Goal: Book appointment/travel/reservation

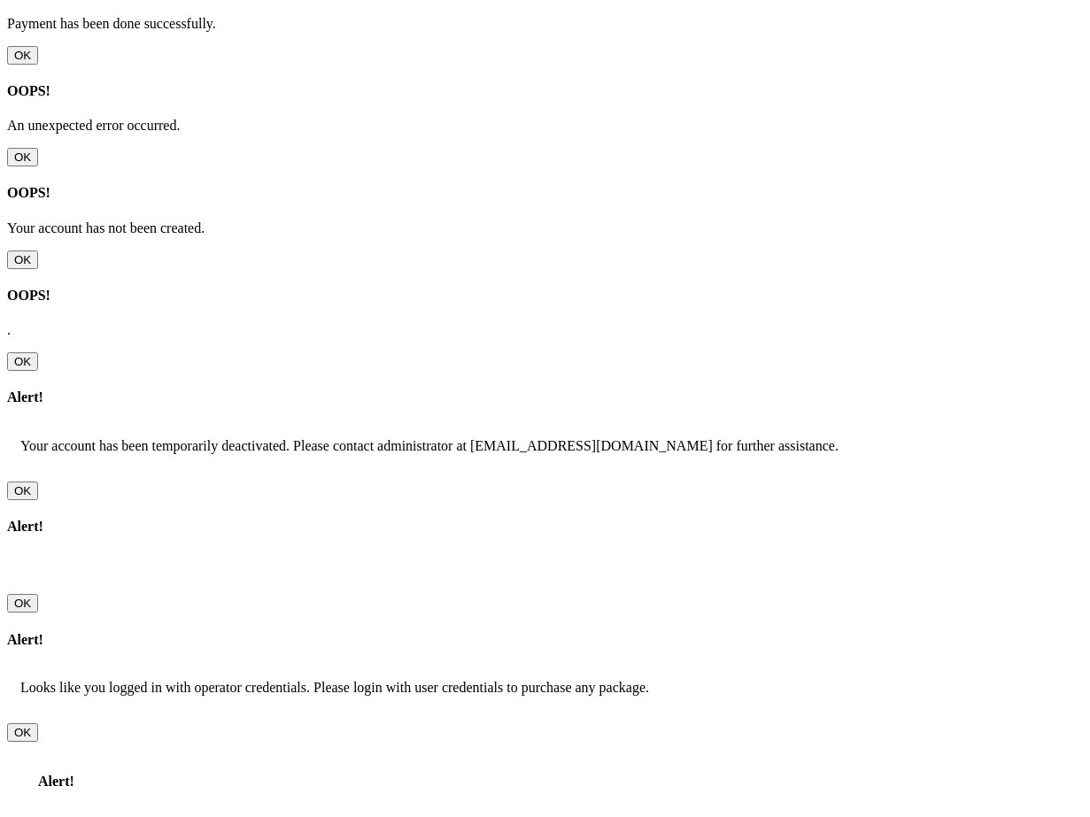
scroll to position [429, 0]
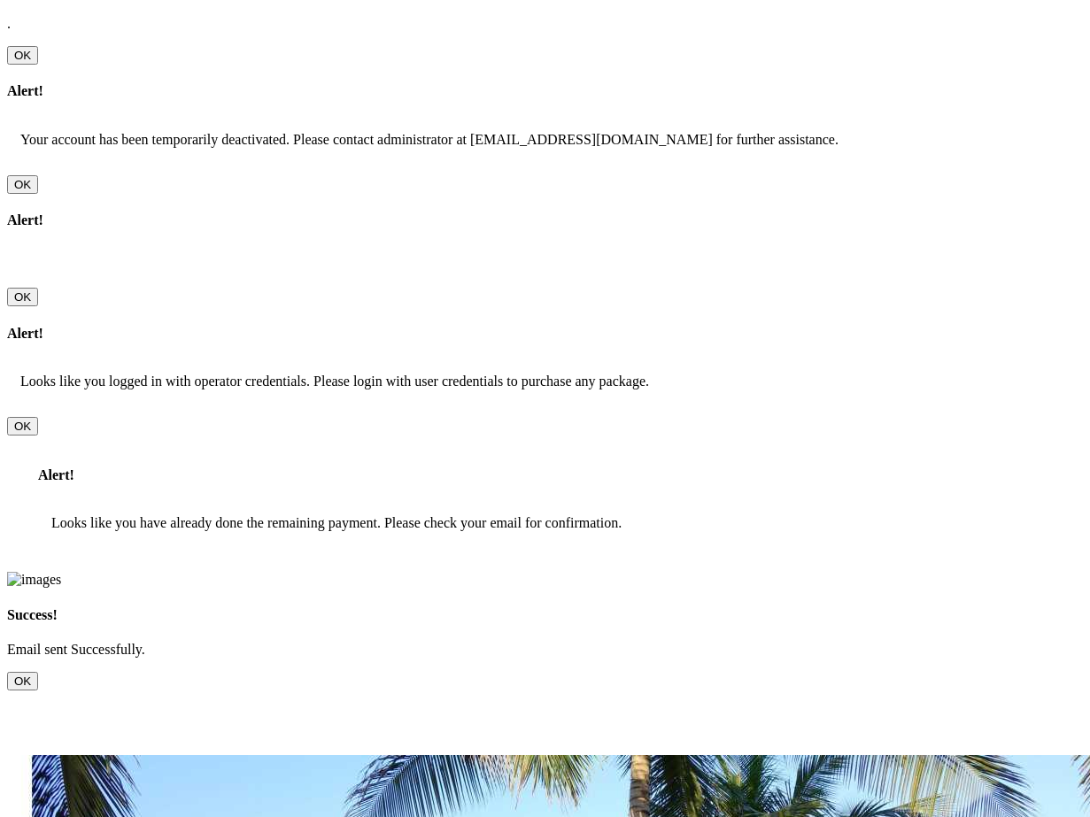
scroll to position [731, 0]
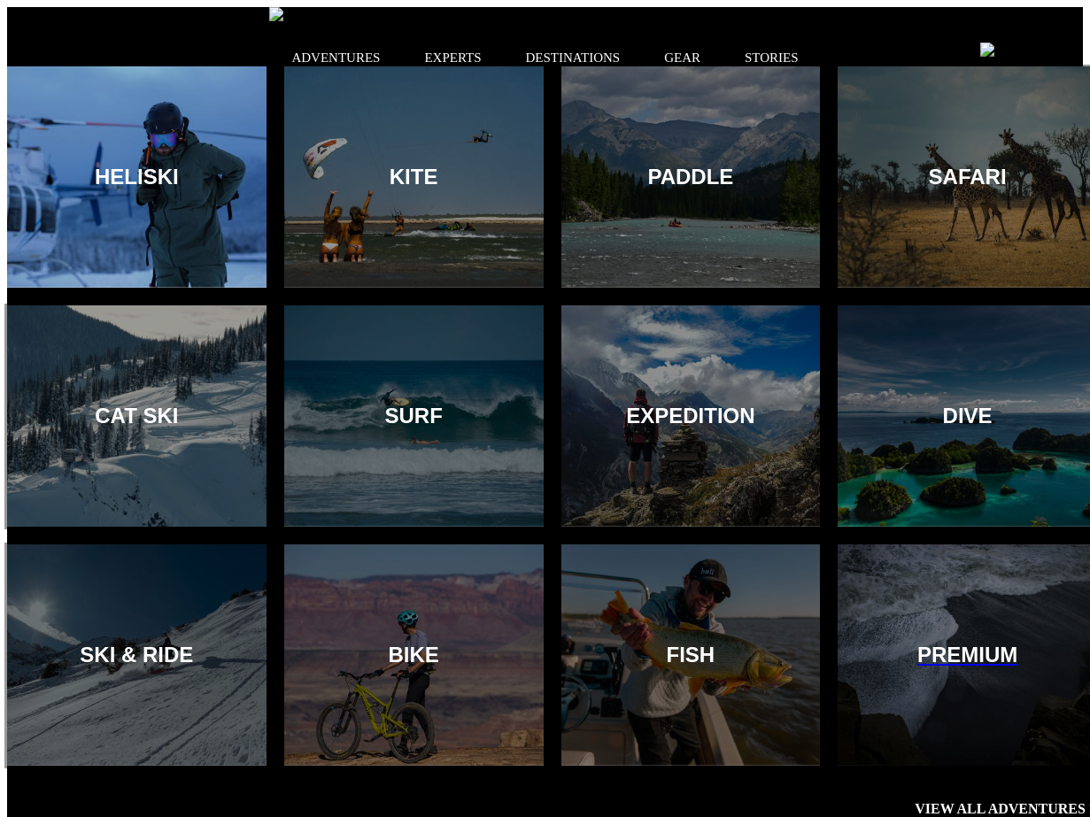
click at [204, 225] on div at bounding box center [136, 178] width 265 height 226
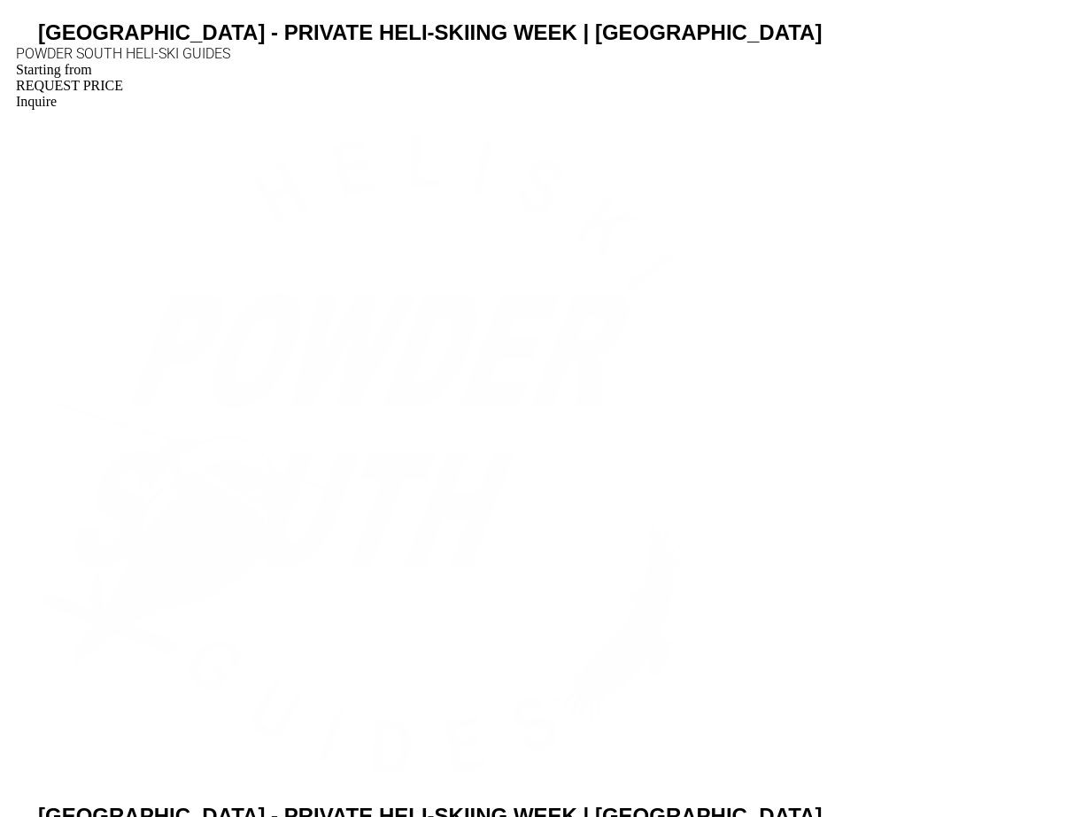
scroll to position [4337, 0]
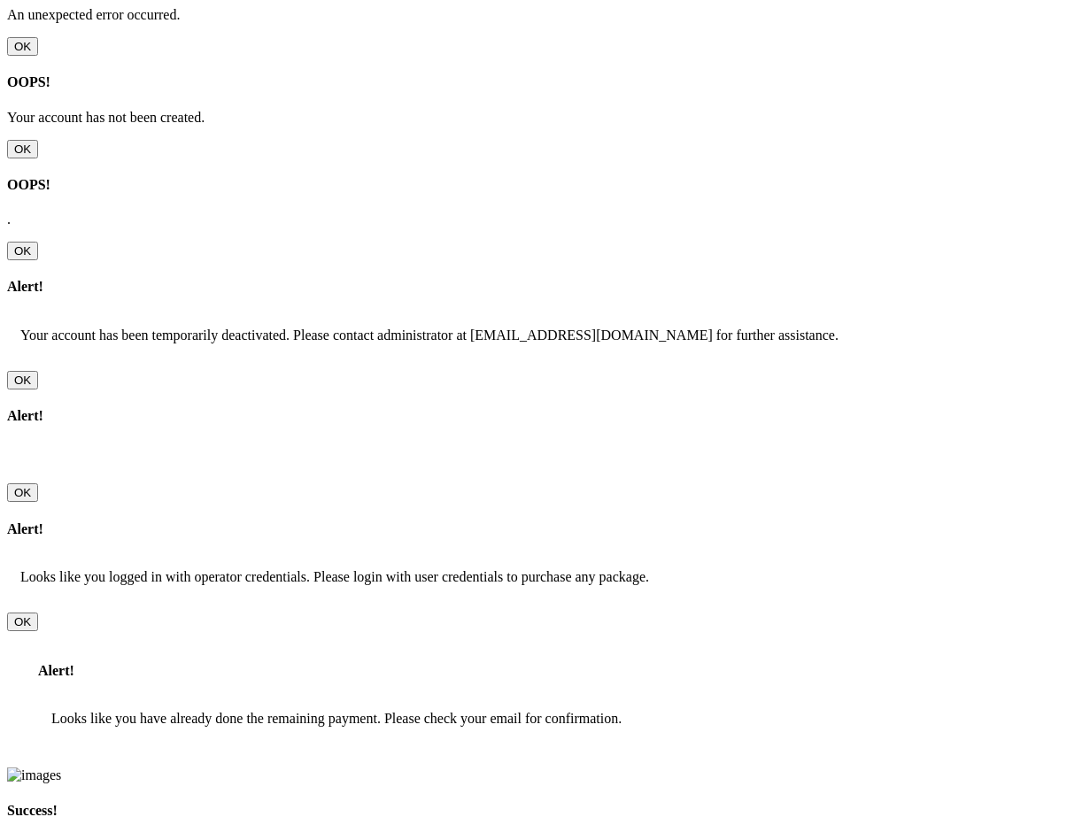
scroll to position [534, 0]
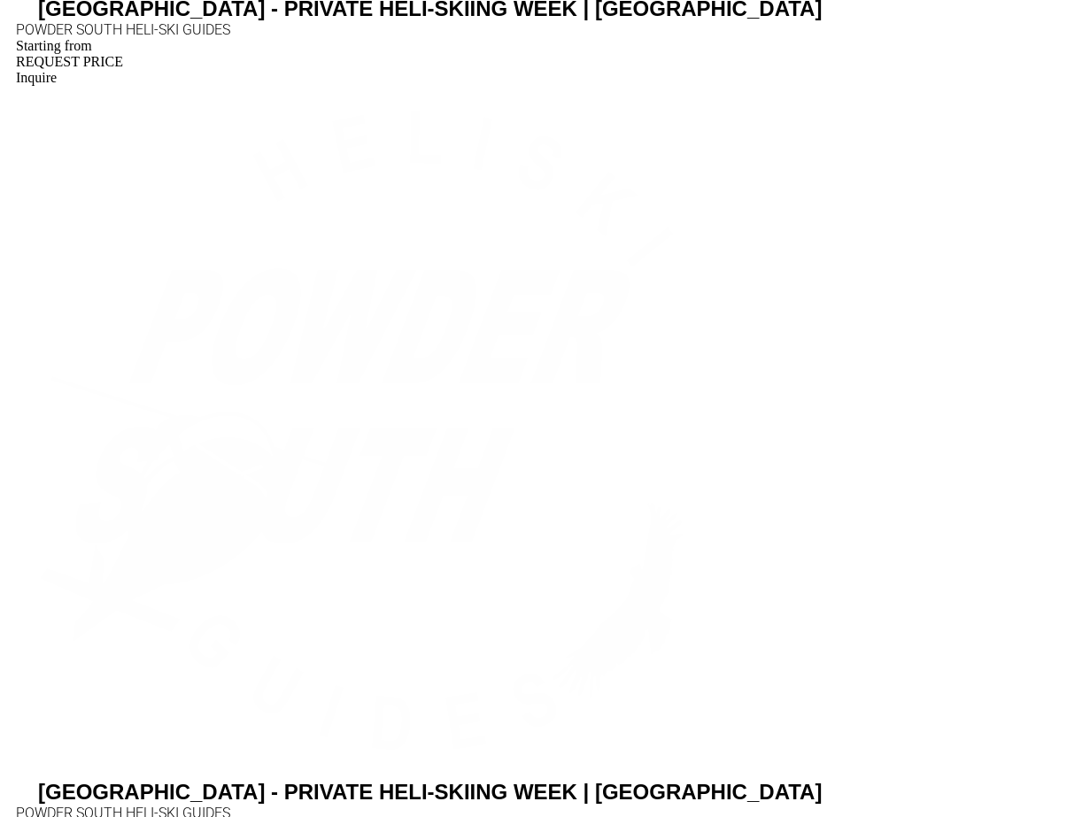
scroll to position [4371, 0]
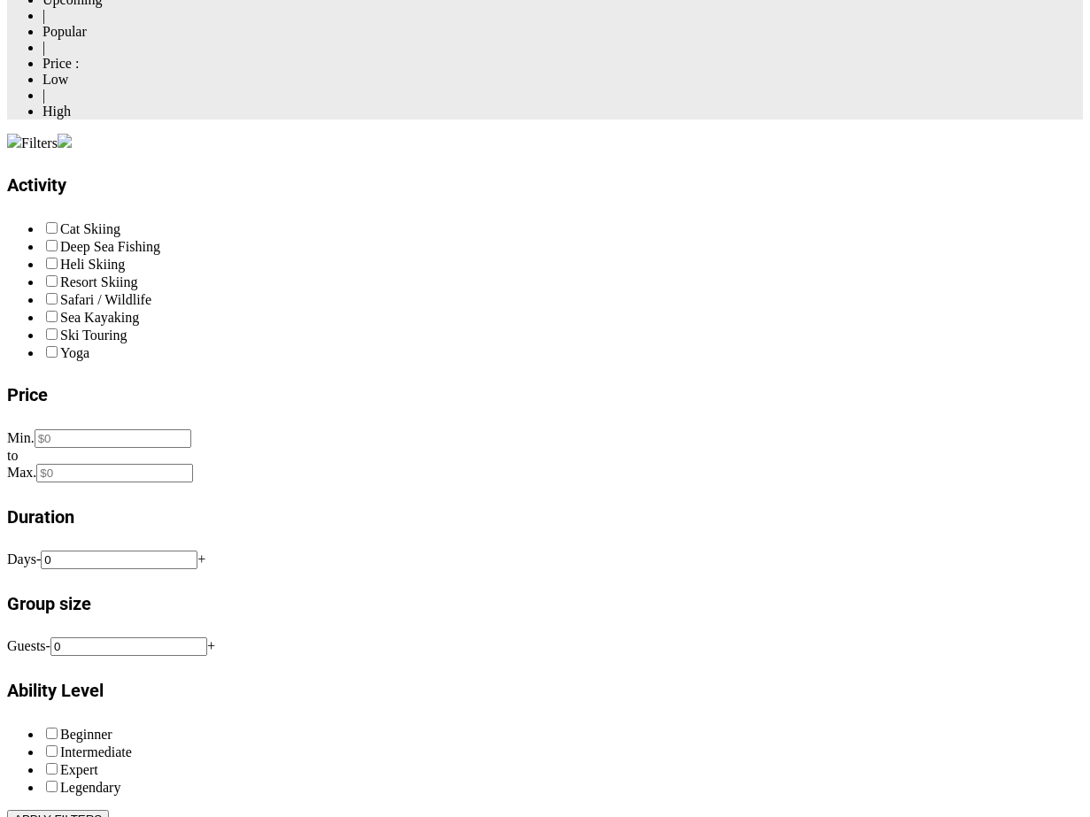
scroll to position [2331, 0]
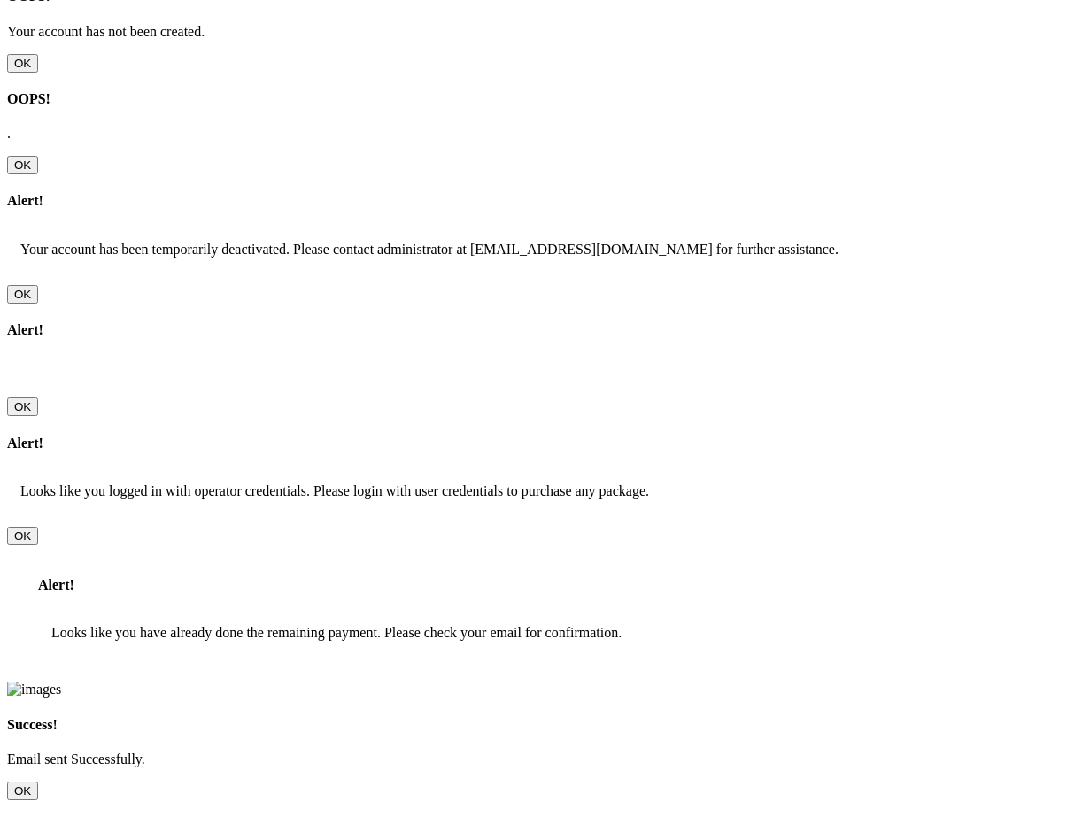
scroll to position [635, 0]
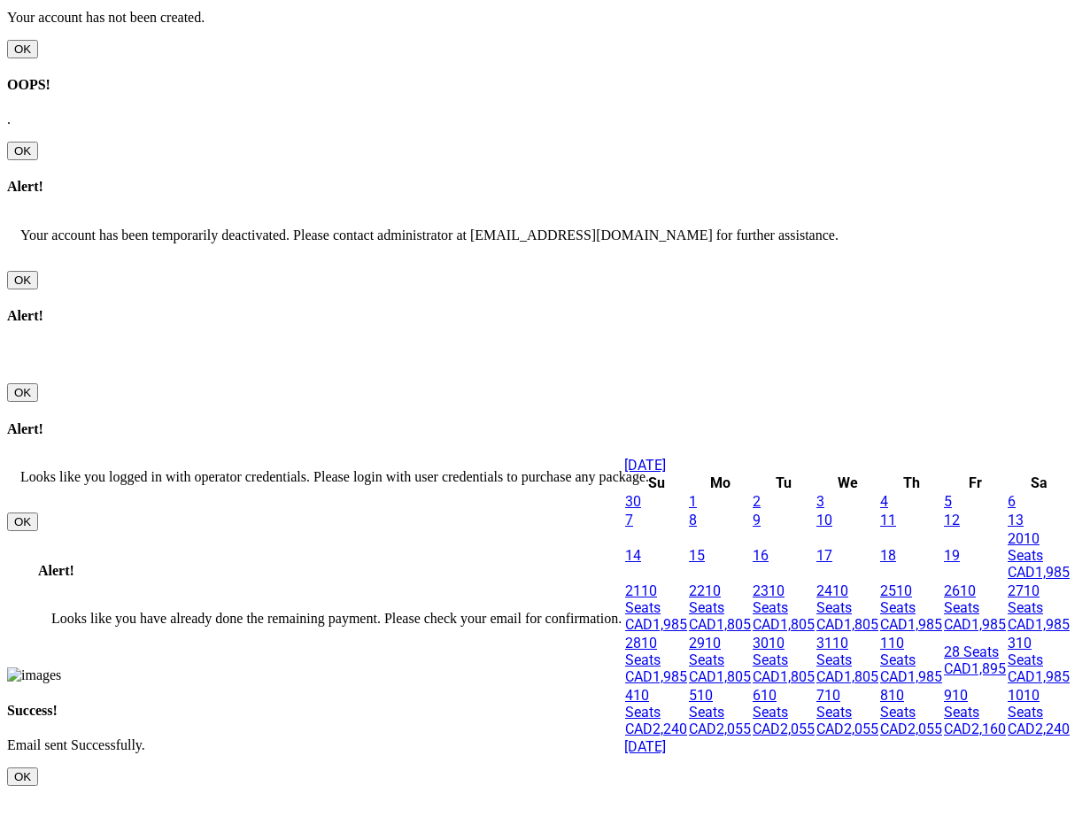
click at [852, 633] on span "[STREET_ADDRESS]" at bounding box center [847, 607] width 62 height 50
type input "[DATE]"
